Goal: Entertainment & Leisure: Consume media (video, audio)

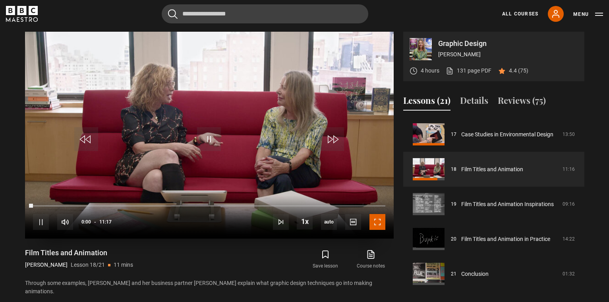
click at [378, 220] on span "Video Player" at bounding box center [377, 222] width 16 height 16
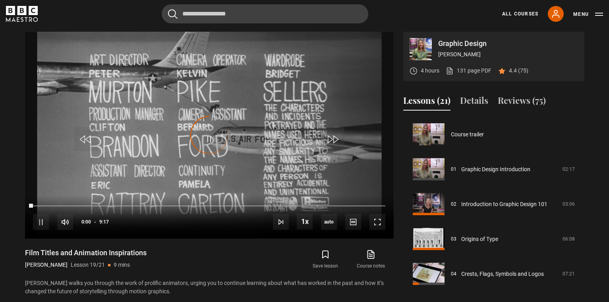
scroll to position [597, 0]
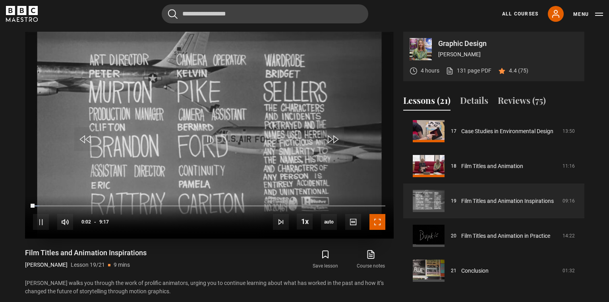
click at [379, 223] on span "Video Player" at bounding box center [377, 222] width 16 height 16
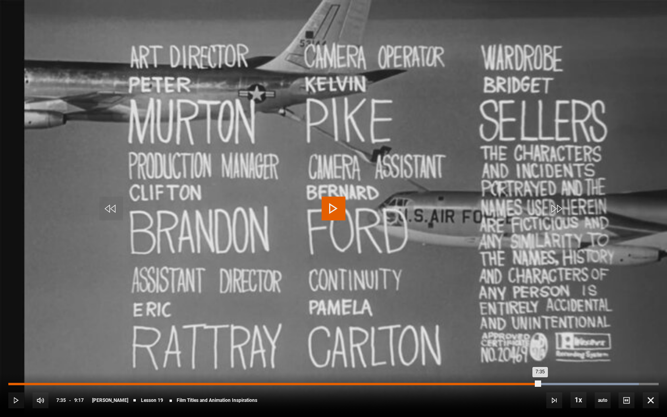
drag, startPoint x: 565, startPoint y: 383, endPoint x: 539, endPoint y: 383, distance: 25.0
click at [539, 302] on div "7:35" at bounding box center [274, 384] width 532 height 2
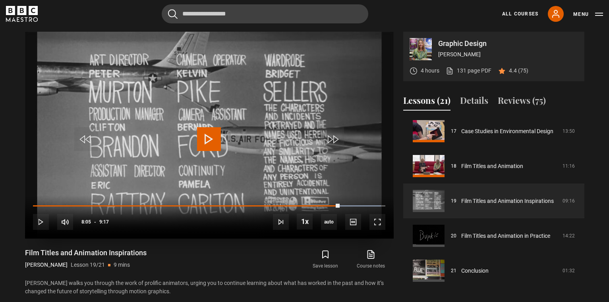
click at [208, 138] on span "Video Player" at bounding box center [209, 139] width 24 height 24
click at [39, 225] on span "Video Player" at bounding box center [41, 222] width 16 height 16
